Goal: Find specific page/section: Find specific page/section

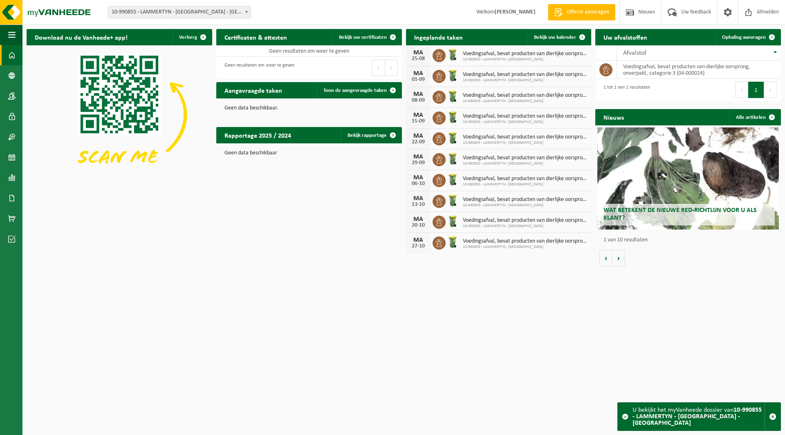
click at [170, 13] on span "10-990855 - LAMMERTYN - [GEOGRAPHIC_DATA] - [GEOGRAPHIC_DATA]" at bounding box center [179, 12] width 142 height 11
type input "ddw"
select select "141037"
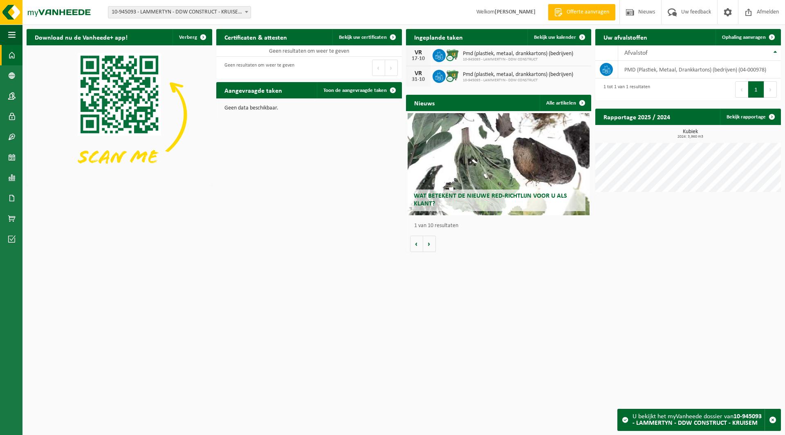
click at [161, 12] on span "10-945093 - LAMMERTYN - DDW CONSTRUCT - KRUISEM" at bounding box center [179, 12] width 142 height 11
type input "fest"
select select "167642"
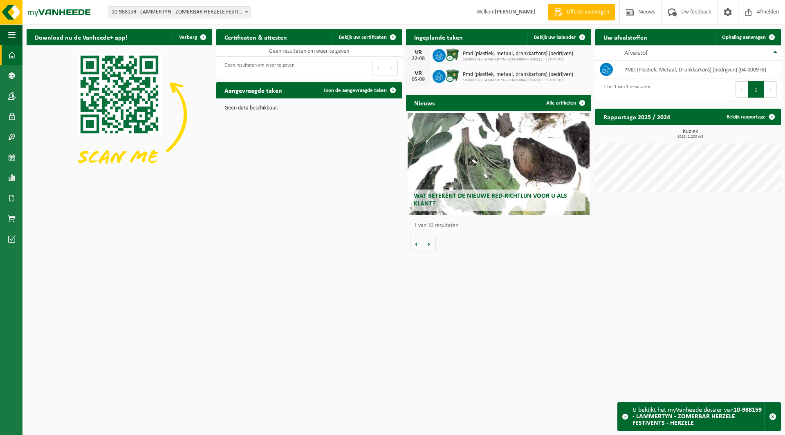
click at [172, 14] on span "10-988159 - LAMMERTYN - ZOMERBAR HERZELE FESTIVENTS - HERZELE" at bounding box center [179, 12] width 142 height 11
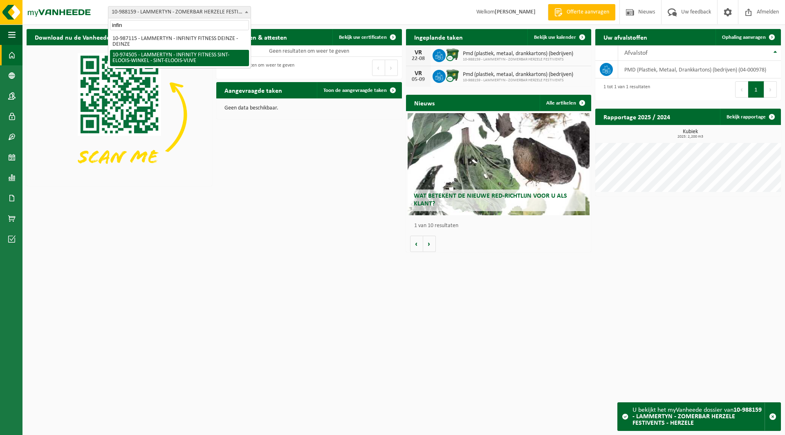
type input "infin"
select select "157630"
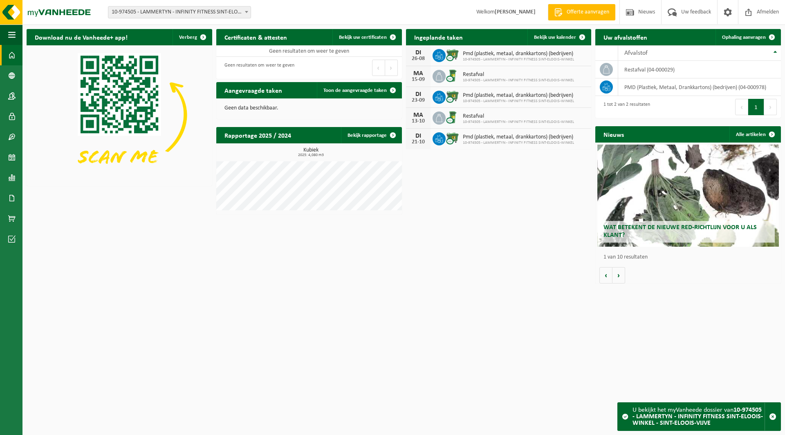
click at [161, 13] on span "10-974505 - LAMMERTYN - INFINITY FITNESS SINT-ELOOIS-WINKEL - SINT-ELOOIS-VIJVE" at bounding box center [179, 12] width 142 height 11
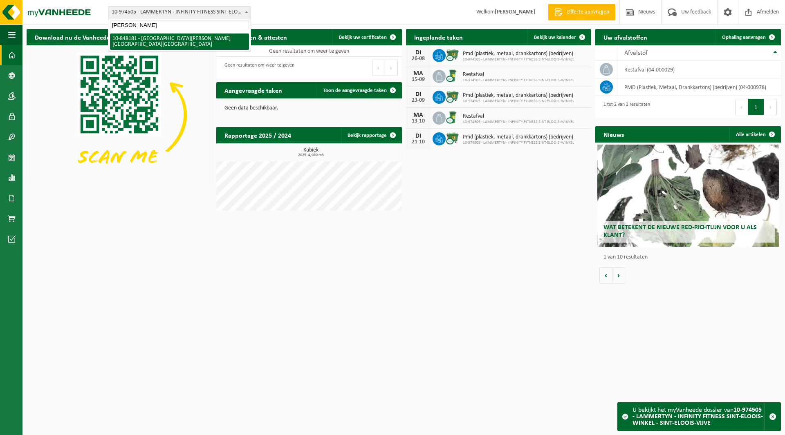
type input "martin"
select select "95372"
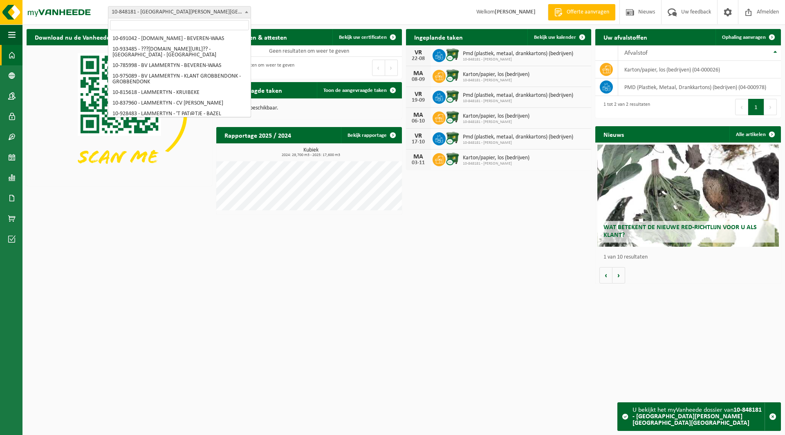
click at [166, 17] on span "10-848181 - [GEOGRAPHIC_DATA][PERSON_NAME][GEOGRAPHIC_DATA][GEOGRAPHIC_DATA]" at bounding box center [179, 12] width 142 height 11
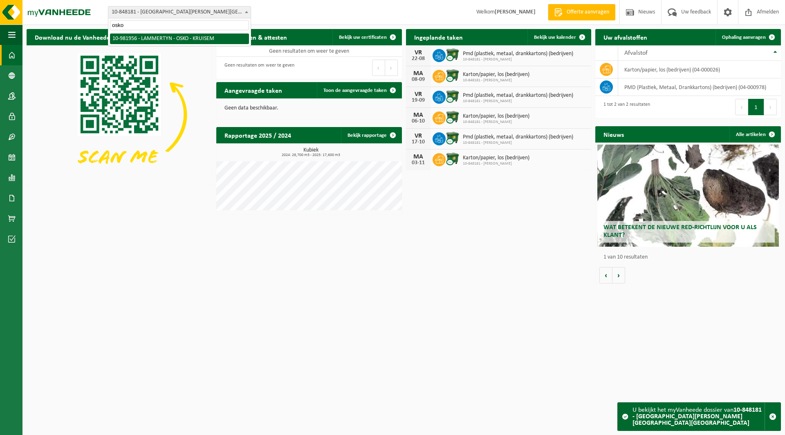
type input "osko"
select select "162284"
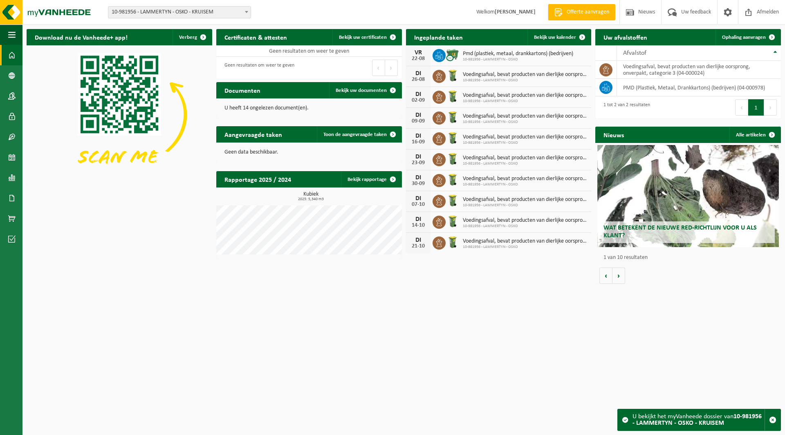
click at [168, 16] on span "10-981956 - LAMMERTYN - OSKO - KRUISEM" at bounding box center [179, 12] width 142 height 11
type input "rex"
click at [166, 33] on span "10-885890 - LAMMERTYN - REX WORK & SAFETY BV - [GEOGRAPHIC_DATA]" at bounding box center [179, 42] width 142 height 20
select select "112451"
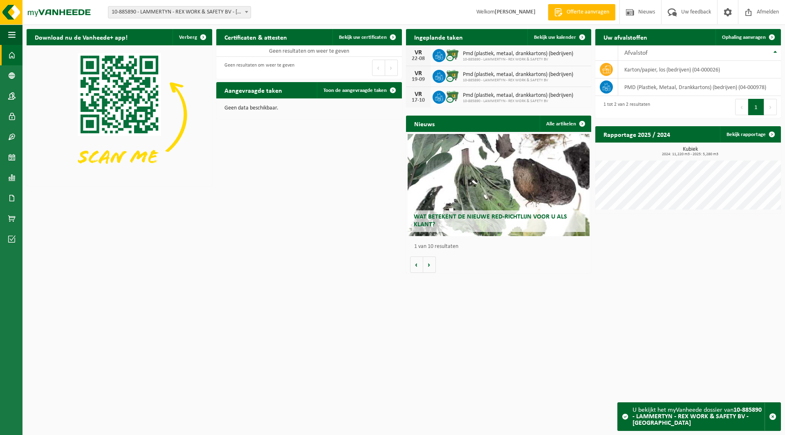
click at [167, 16] on span "10-885890 - LAMMERTYN - REX WORK & SAFETY BV - [GEOGRAPHIC_DATA]" at bounding box center [179, 12] width 142 height 11
type input "guid"
select select "102190"
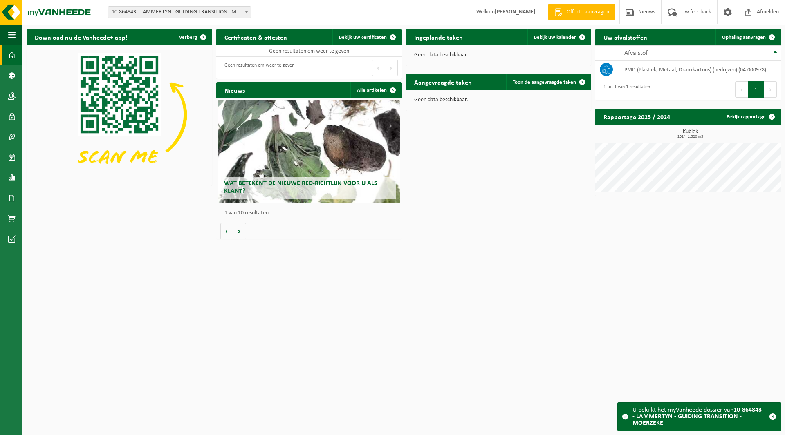
click at [160, 13] on span "10-864843 - LAMMERTYN - GUIDING TRANSITION - MOERZEKE" at bounding box center [179, 12] width 142 height 11
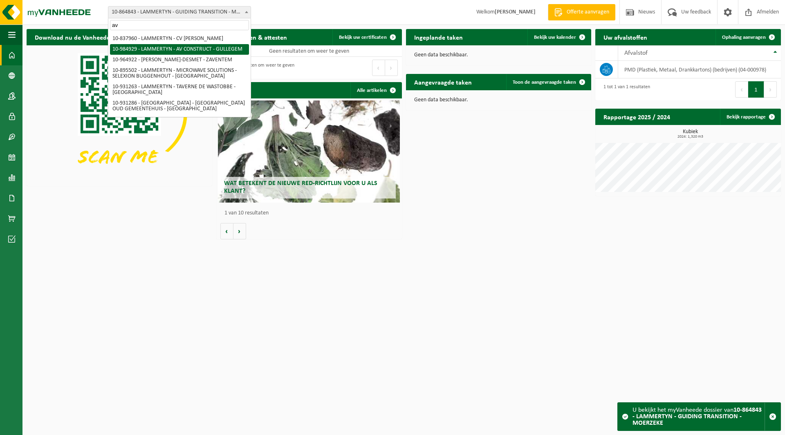
type input "av"
select select "164149"
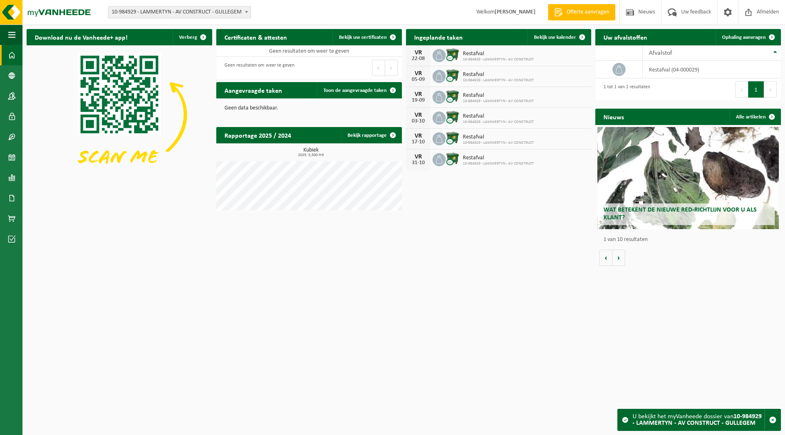
click at [158, 14] on span "10-984929 - LAMMERTYN - AV CONSTRUCT - GULLEGEM" at bounding box center [179, 12] width 142 height 11
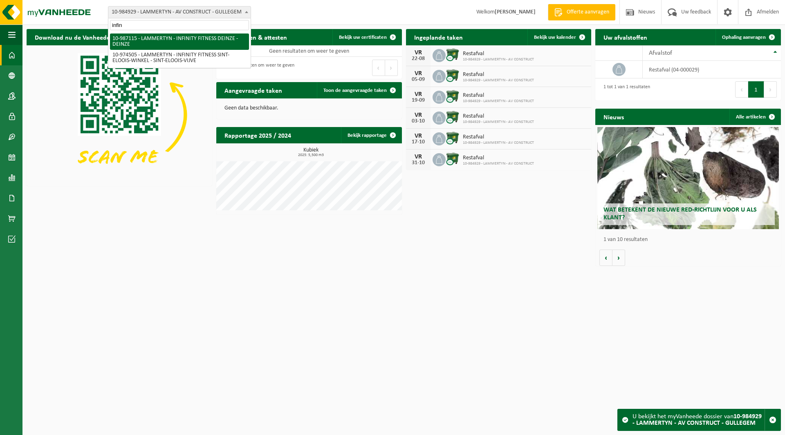
type input "infin"
select select "166959"
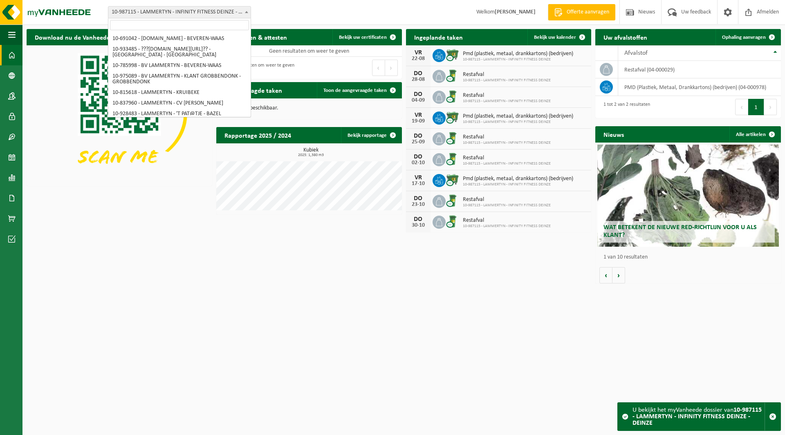
click at [145, 13] on span "10-987115 - LAMMERTYN - INFINITY FITNESS DEINZE - DEINZE" at bounding box center [179, 12] width 142 height 11
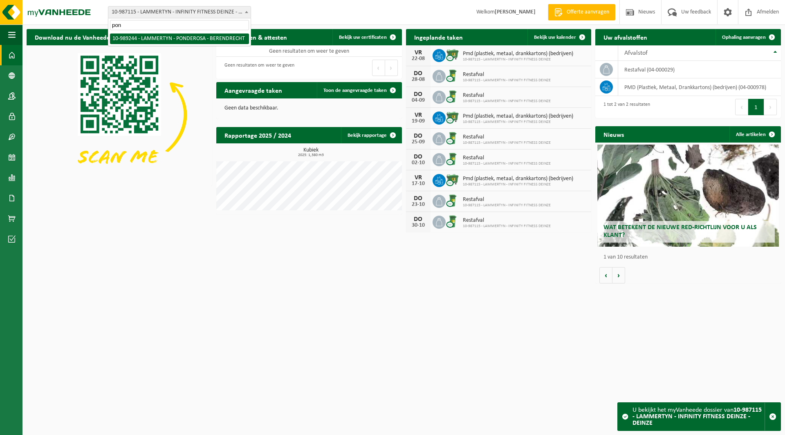
type input "pon"
select select "168313"
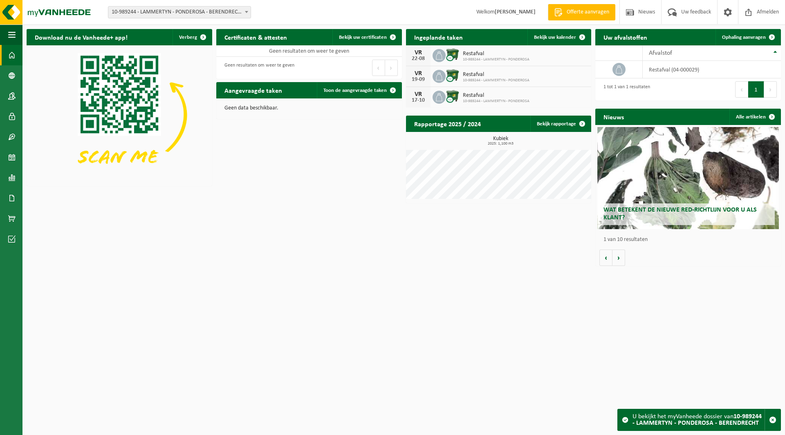
click at [130, 16] on span "10-989244 - LAMMERTYN - PONDEROSA - BERENDRECHT" at bounding box center [179, 12] width 142 height 11
type input "glasw"
select select "130669"
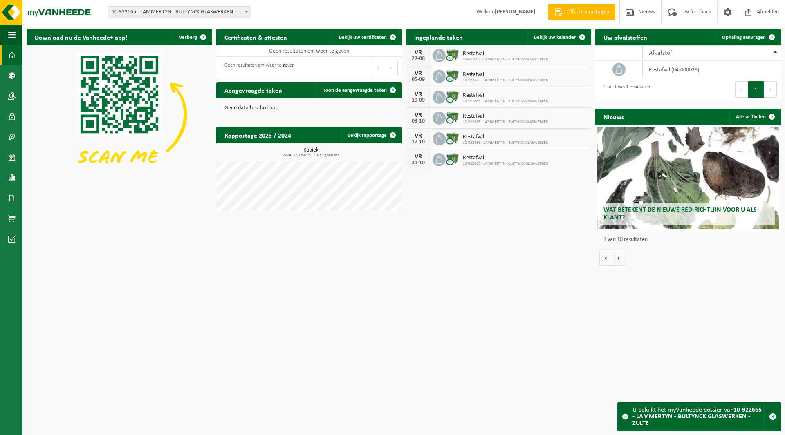
click at [180, 11] on span "10-922665 - LAMMERTYN - BULTYNCK GLASWERKEN - ZULTE" at bounding box center [179, 12] width 142 height 11
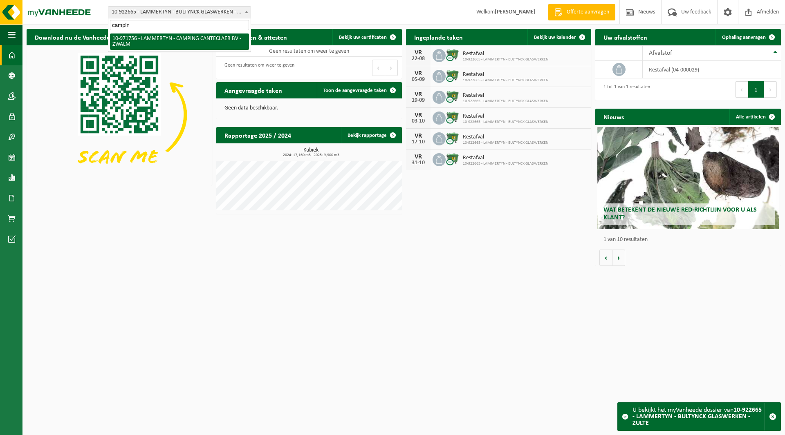
type input "campin"
select select "155984"
